Goal: Task Accomplishment & Management: Manage account settings

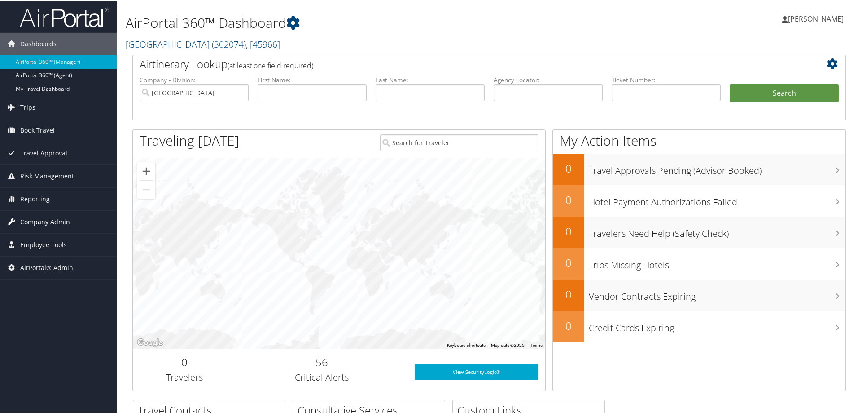
click at [57, 222] on span "Company Admin" at bounding box center [45, 221] width 50 height 22
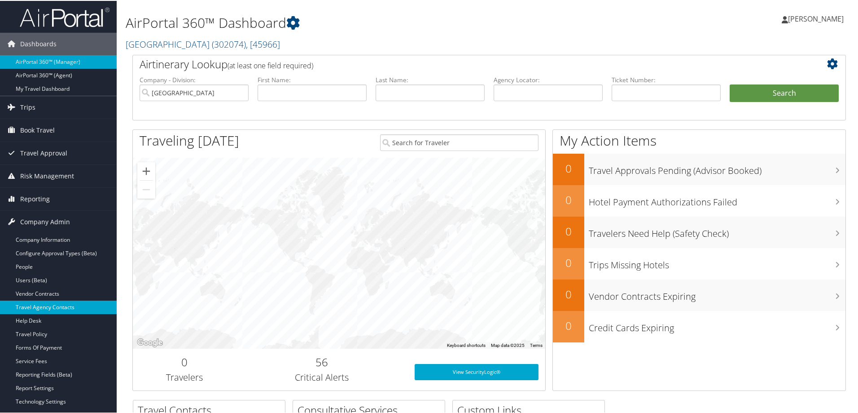
click at [63, 307] on link "Travel Agency Contacts" at bounding box center [58, 305] width 117 height 13
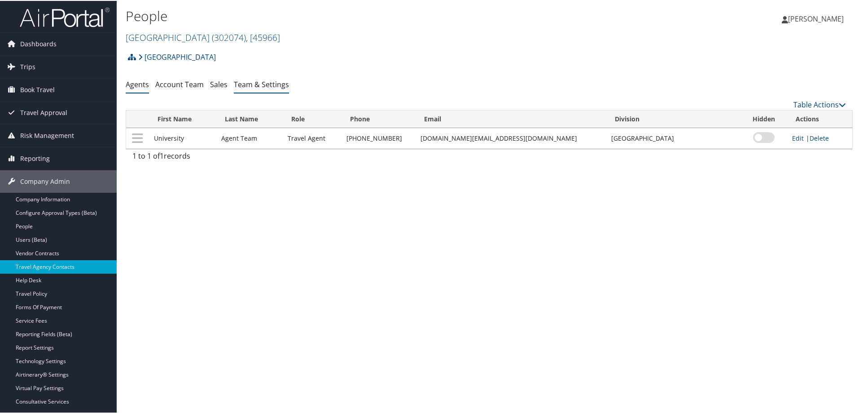
click at [263, 83] on link "Team & Settings" at bounding box center [261, 84] width 55 height 10
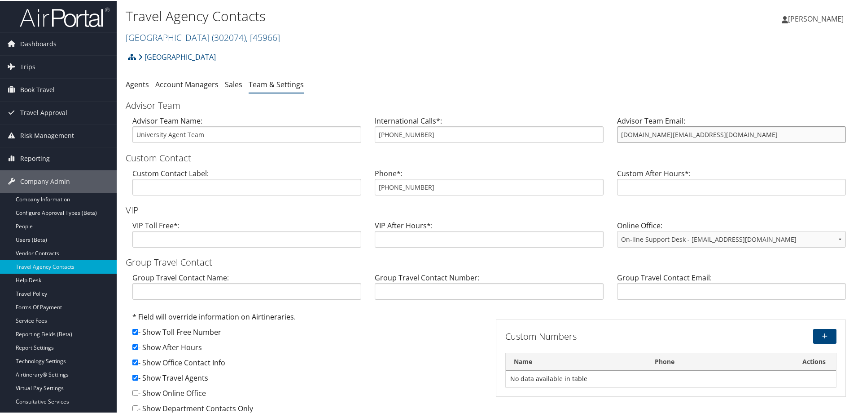
drag, startPoint x: 709, startPoint y: 135, endPoint x: 617, endPoint y: 136, distance: 92.0
click at [617, 136] on input "[DOMAIN_NAME][EMAIL_ADDRESS][DOMAIN_NAME]" at bounding box center [731, 133] width 229 height 17
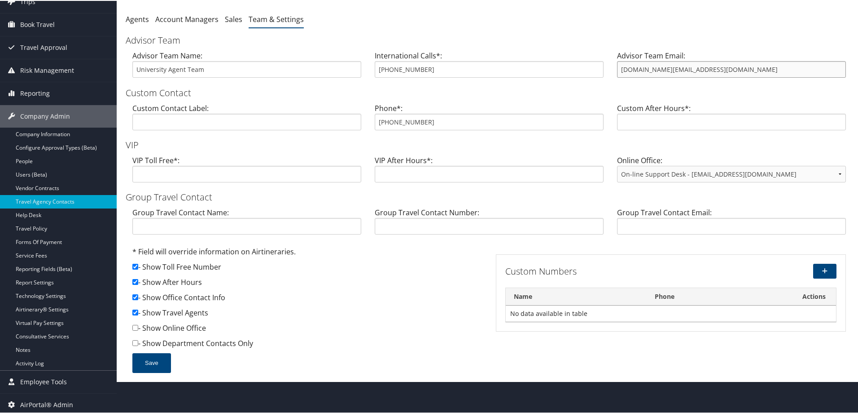
scroll to position [68, 0]
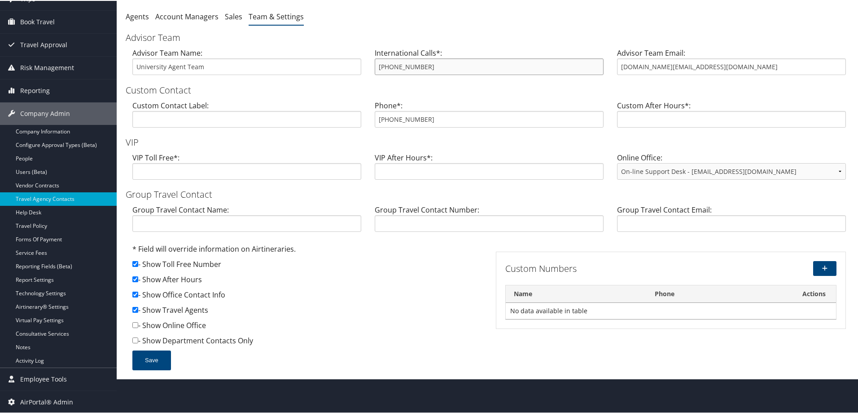
drag, startPoint x: 417, startPoint y: 67, endPoint x: 377, endPoint y: 67, distance: 40.4
click at [377, 67] on input "[PHONE_NUMBER]" at bounding box center [489, 65] width 229 height 17
click at [442, 97] on form "Advisor Team Advisor Team Name: University Agent Team International Calls*: [PH…" at bounding box center [489, 204] width 727 height 347
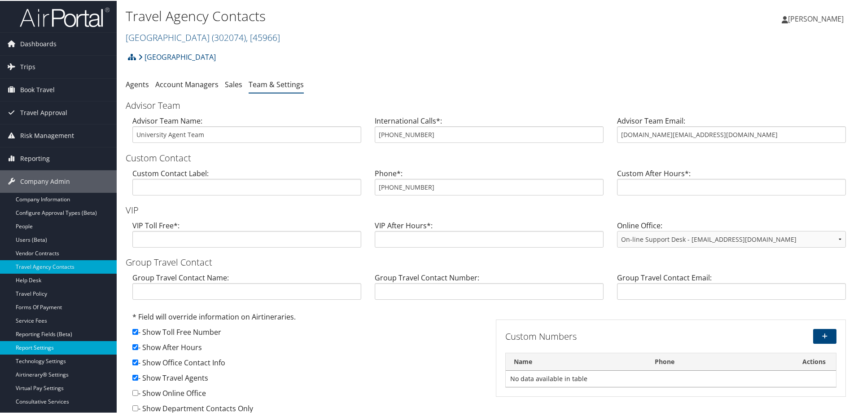
click at [38, 346] on link "Report Settings" at bounding box center [58, 346] width 117 height 13
